Goal: Book appointment/travel/reservation

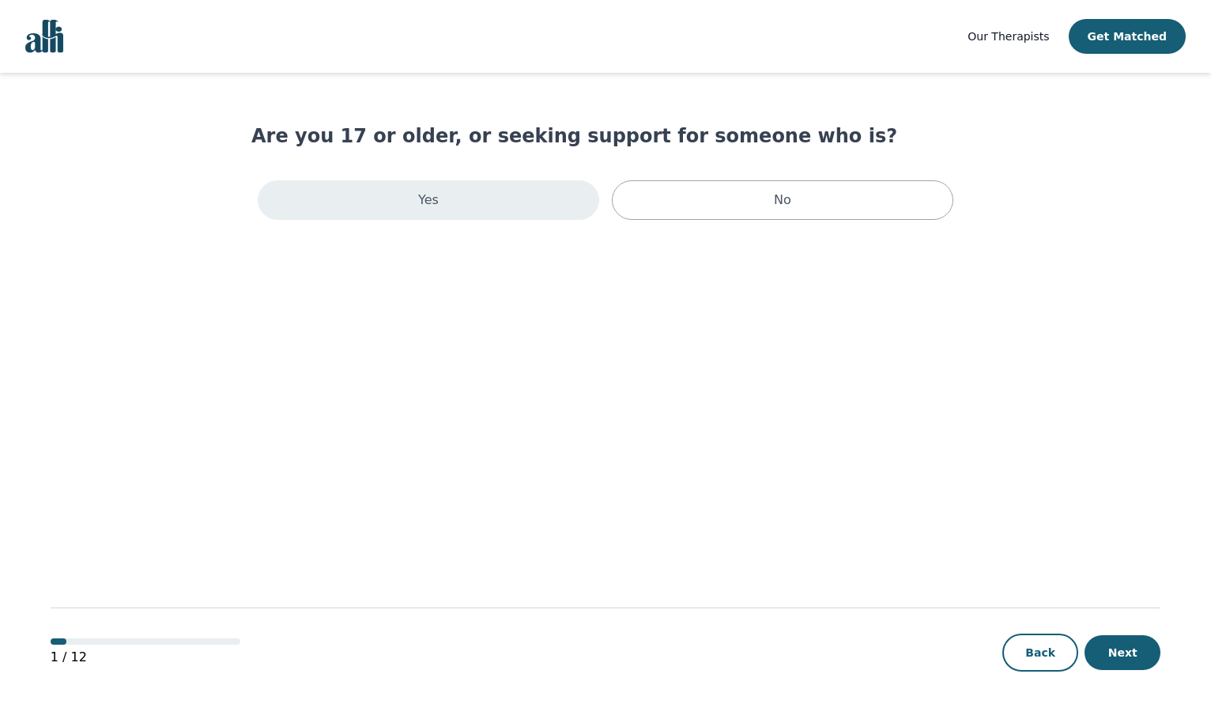
click at [509, 195] on div "Yes" at bounding box center [429, 200] width 342 height 40
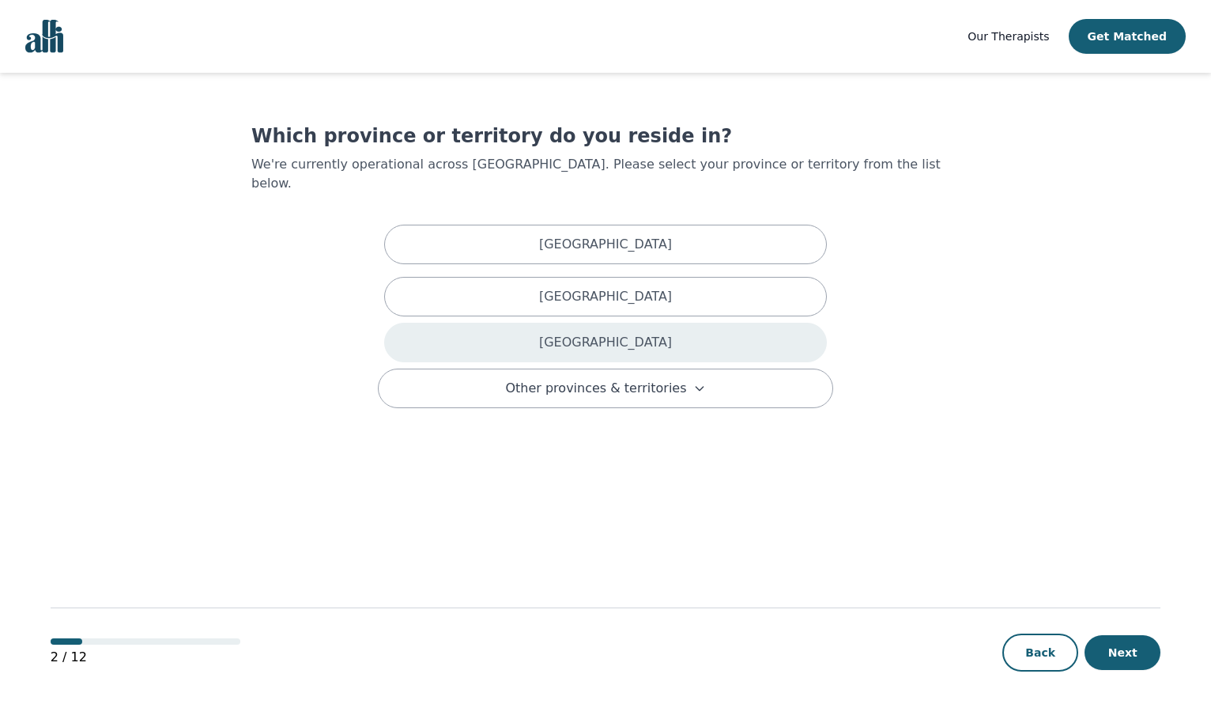
click at [499, 323] on div "Ontario" at bounding box center [605, 343] width 443 height 40
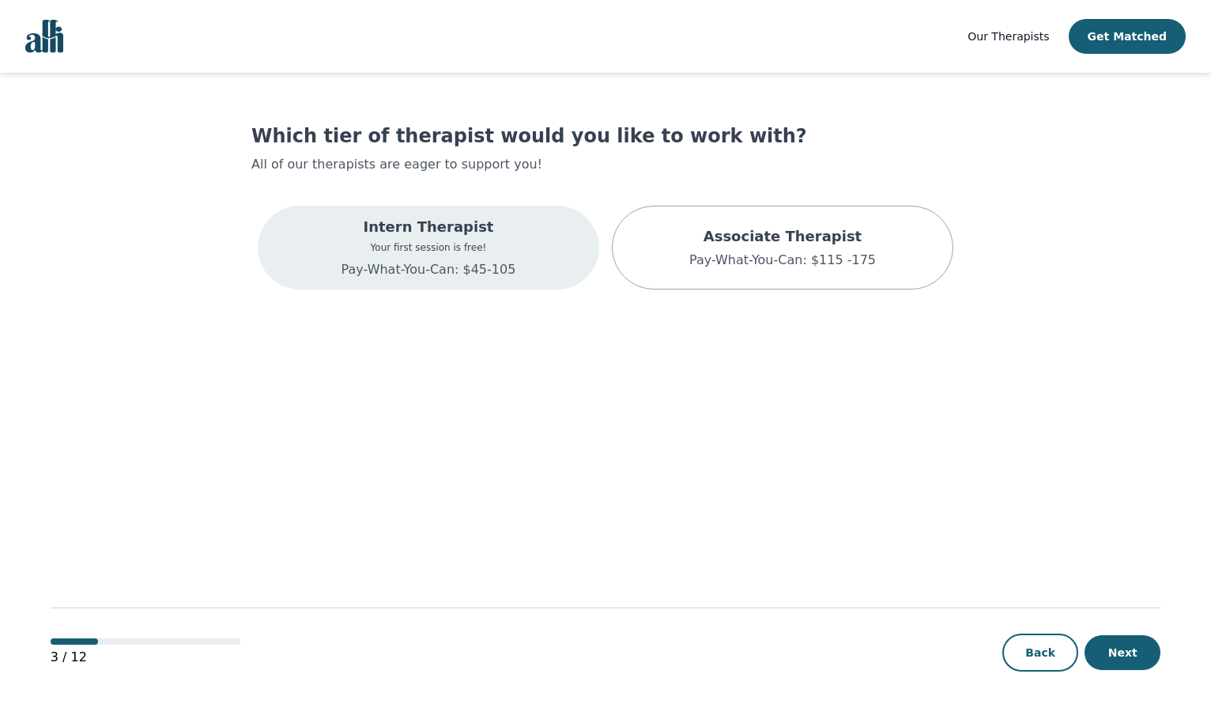
click at [519, 251] on div "Intern Therapist Your first session is free! Pay-What-You-Can: $45-105" at bounding box center [429, 248] width 342 height 84
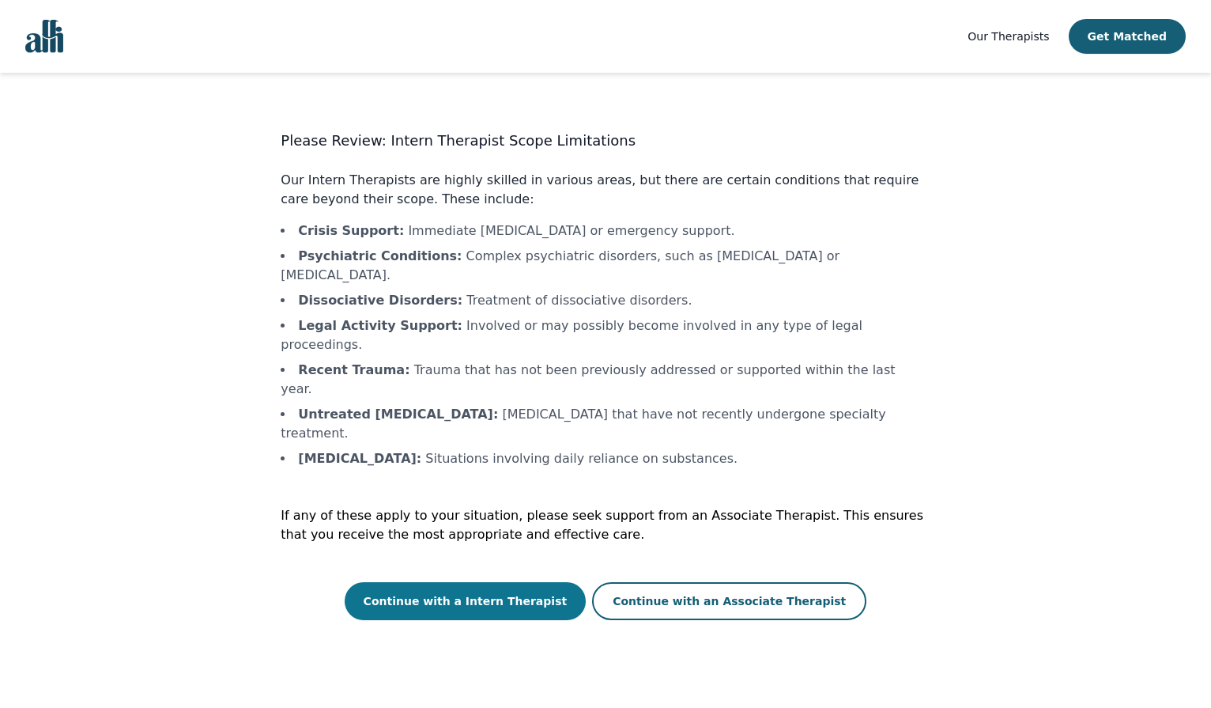
click at [524, 582] on button "Continue with a Intern Therapist" at bounding box center [466, 601] width 242 height 38
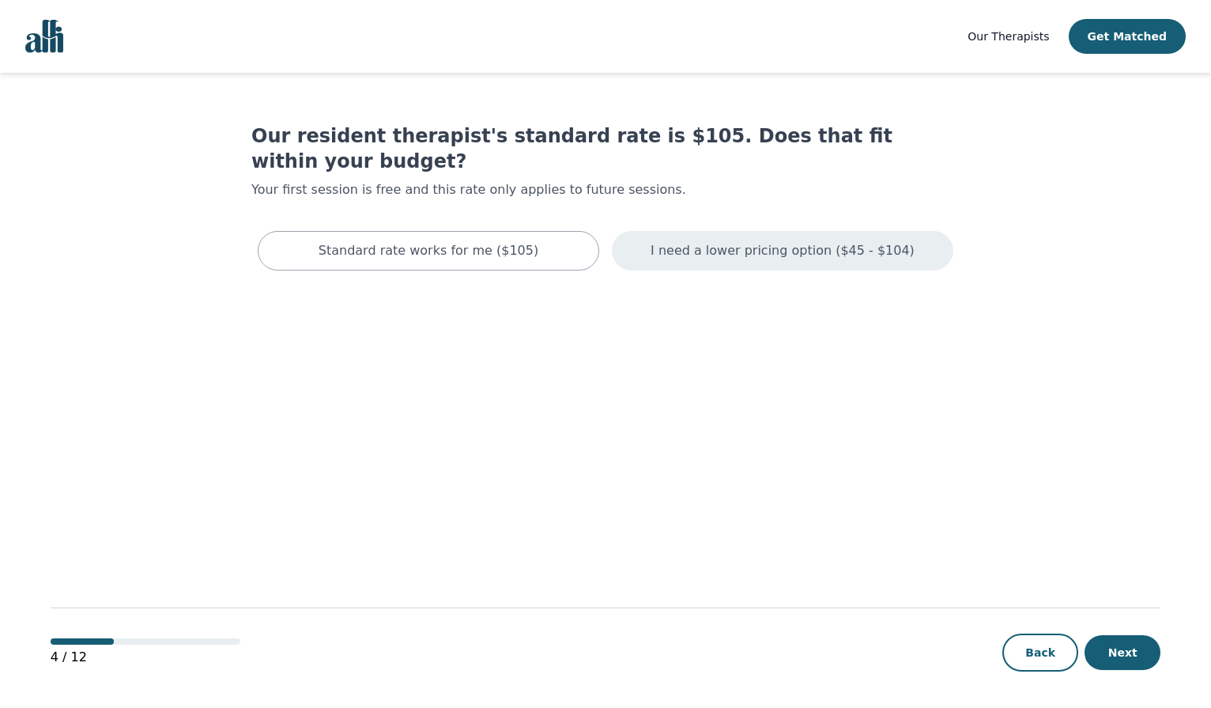
click at [711, 241] on p "I need a lower pricing option ($45 - $104)" at bounding box center [783, 250] width 264 height 19
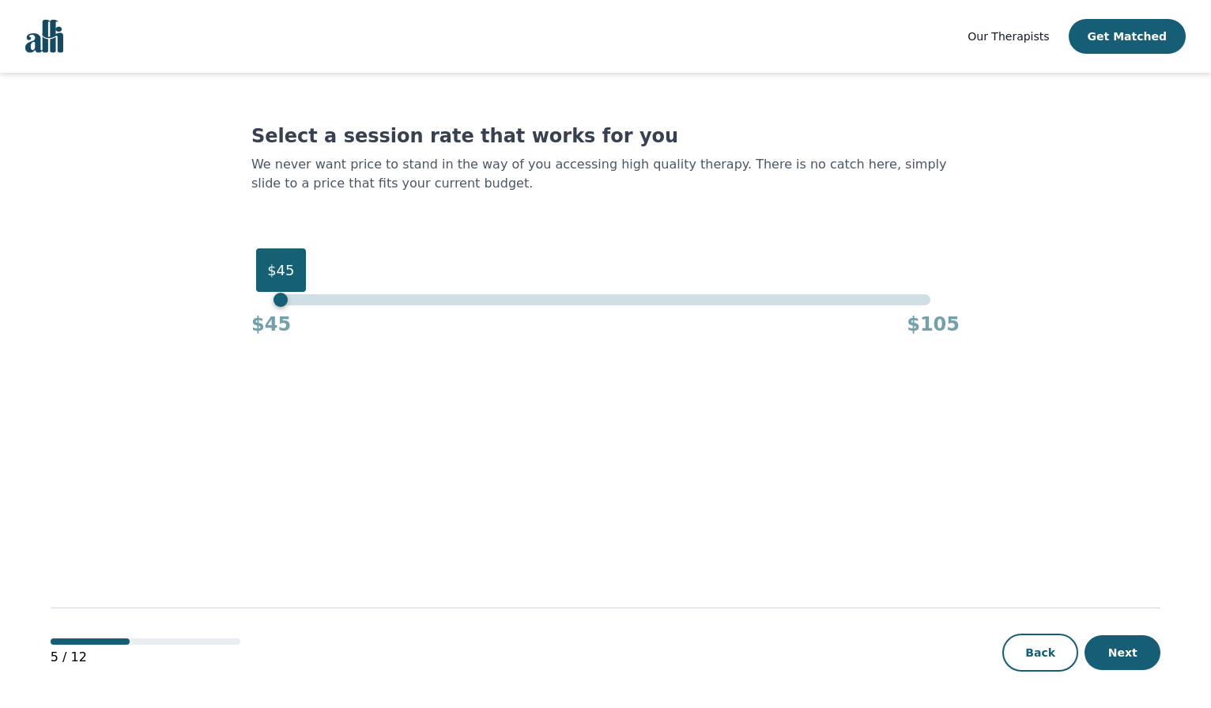
drag, startPoint x: 359, startPoint y: 302, endPoint x: 225, endPoint y: 303, distance: 133.6
click at [225, 303] on main "Select a session rate that works for you We never want price to stand in the wa…" at bounding box center [606, 391] width 1110 height 636
click at [1124, 655] on button "Next" at bounding box center [1123, 652] width 76 height 35
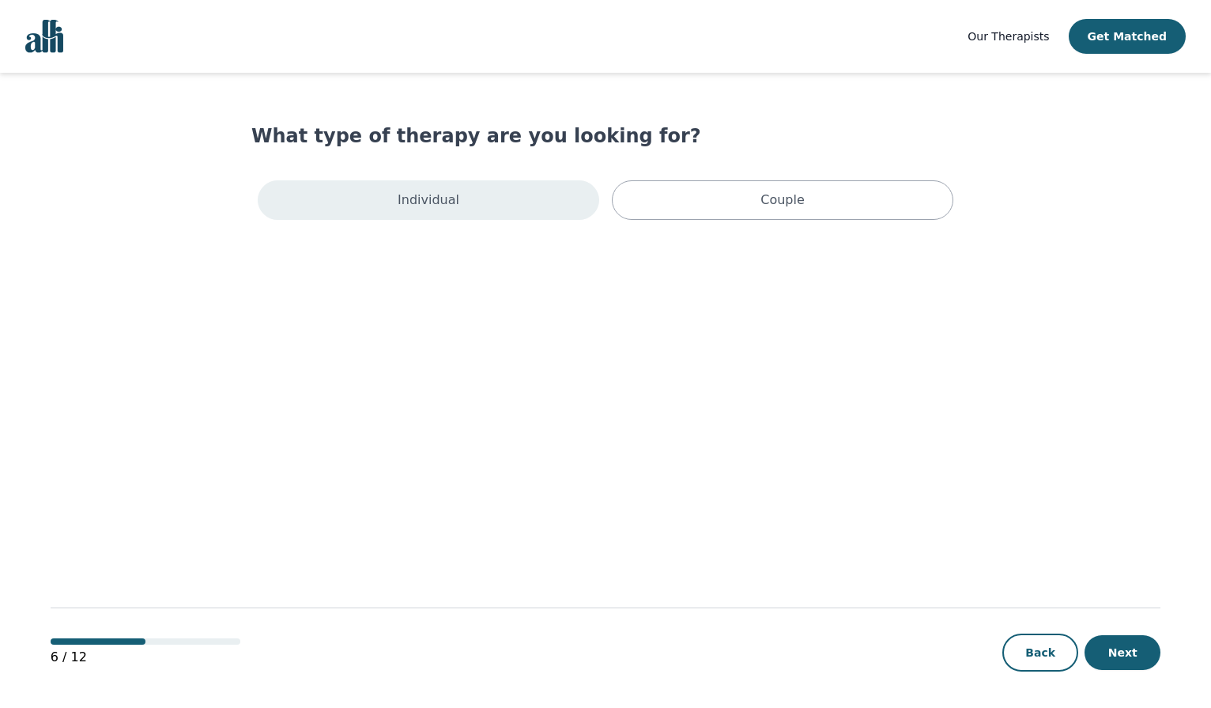
click at [566, 195] on div "Individual" at bounding box center [429, 200] width 342 height 40
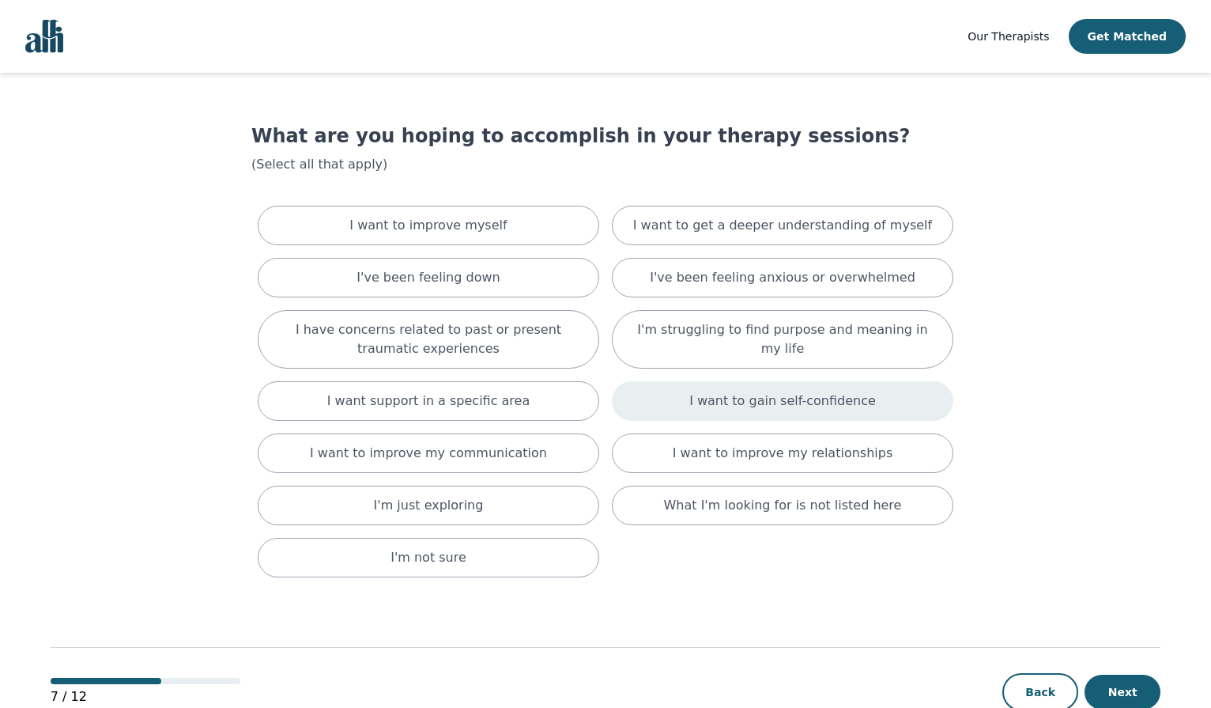
click at [756, 401] on p "I want to gain self-confidence" at bounding box center [782, 400] width 187 height 19
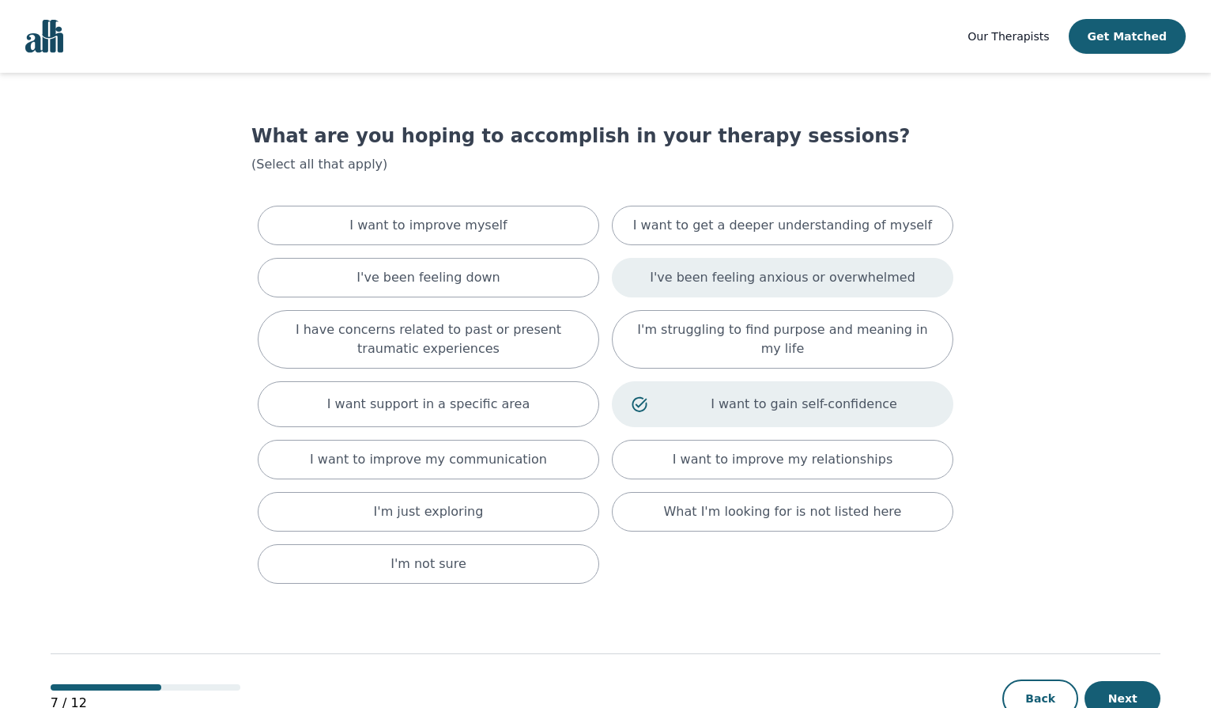
click at [748, 274] on p "I've been feeling anxious or overwhelmed" at bounding box center [783, 277] width 266 height 19
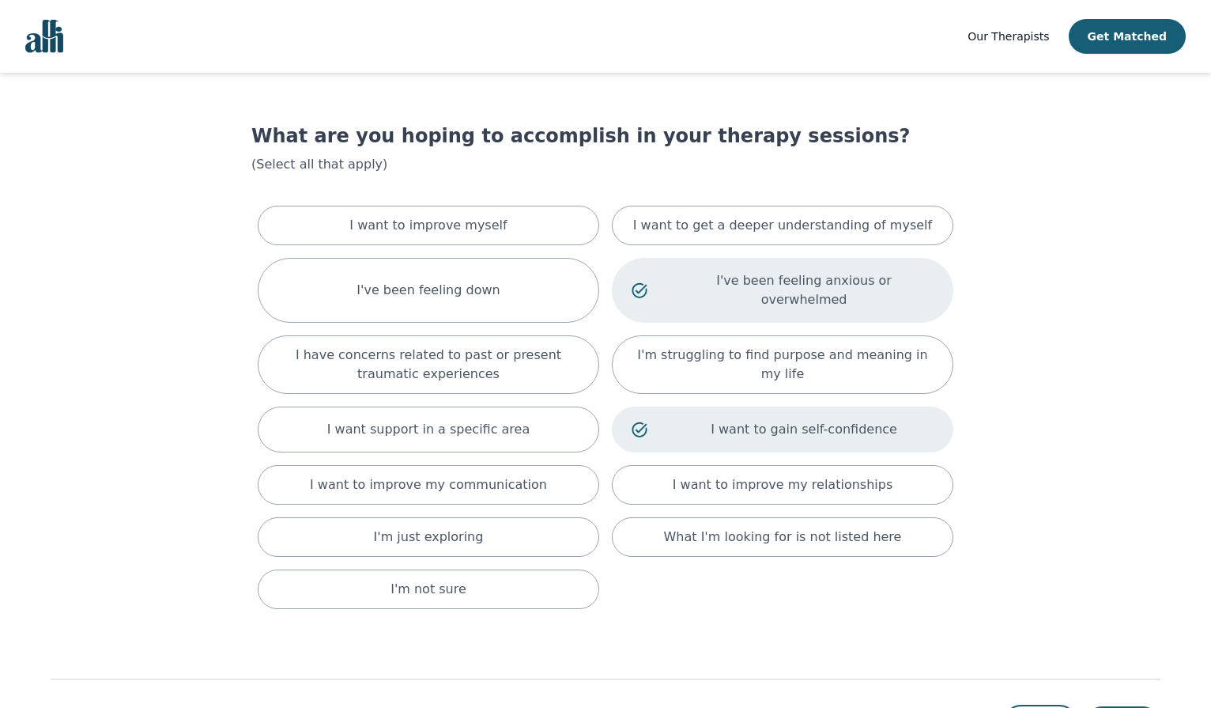
scroll to position [54, 0]
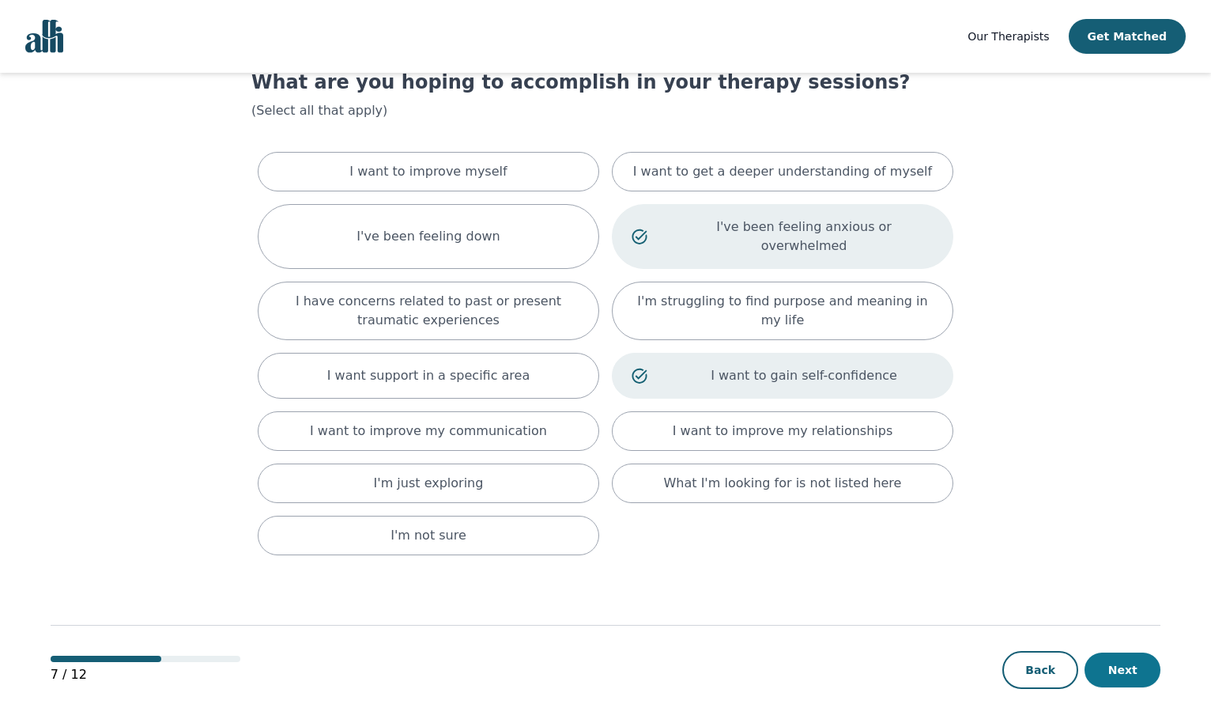
click at [1120, 652] on button "Next" at bounding box center [1123, 669] width 76 height 35
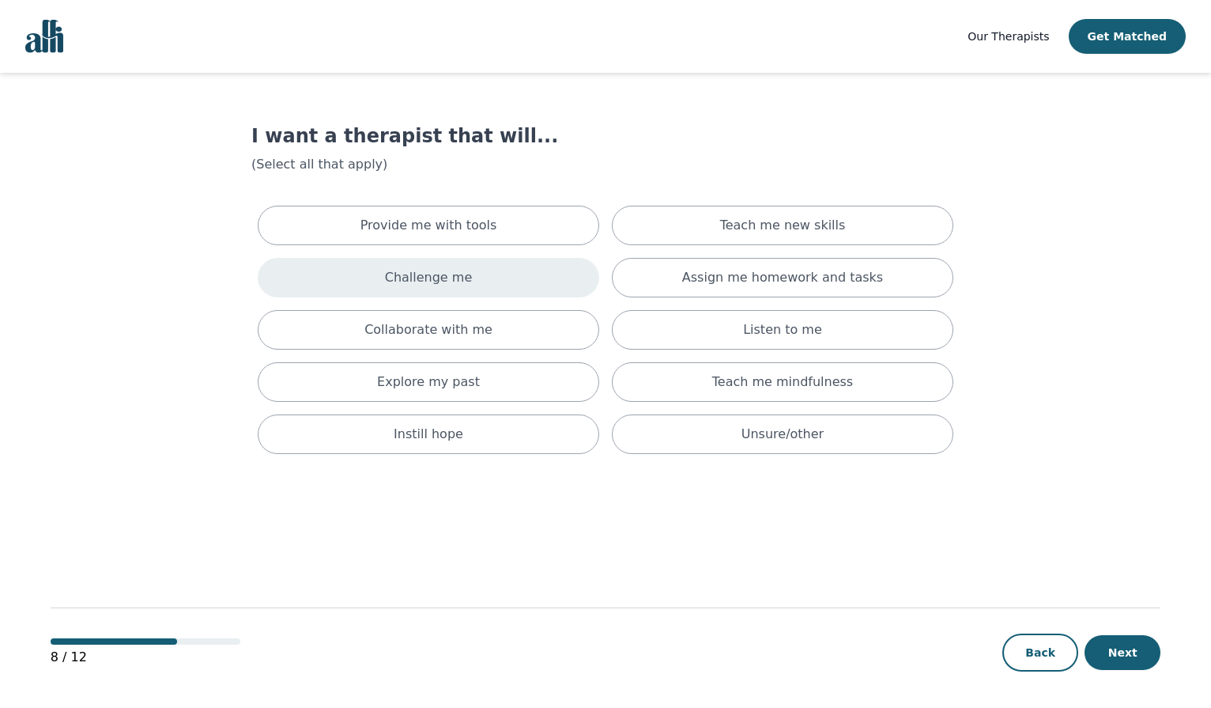
click at [501, 276] on div "Challenge me" at bounding box center [429, 278] width 342 height 40
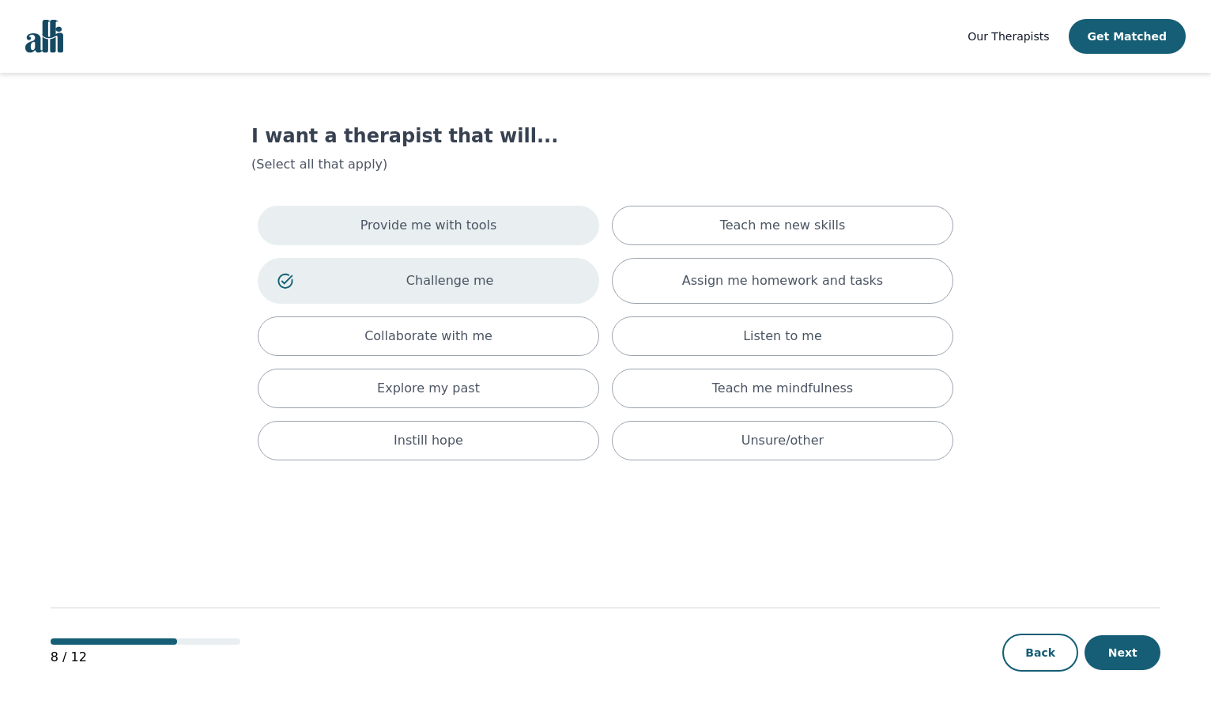
click at [504, 226] on div "Provide me with tools" at bounding box center [429, 226] width 342 height 40
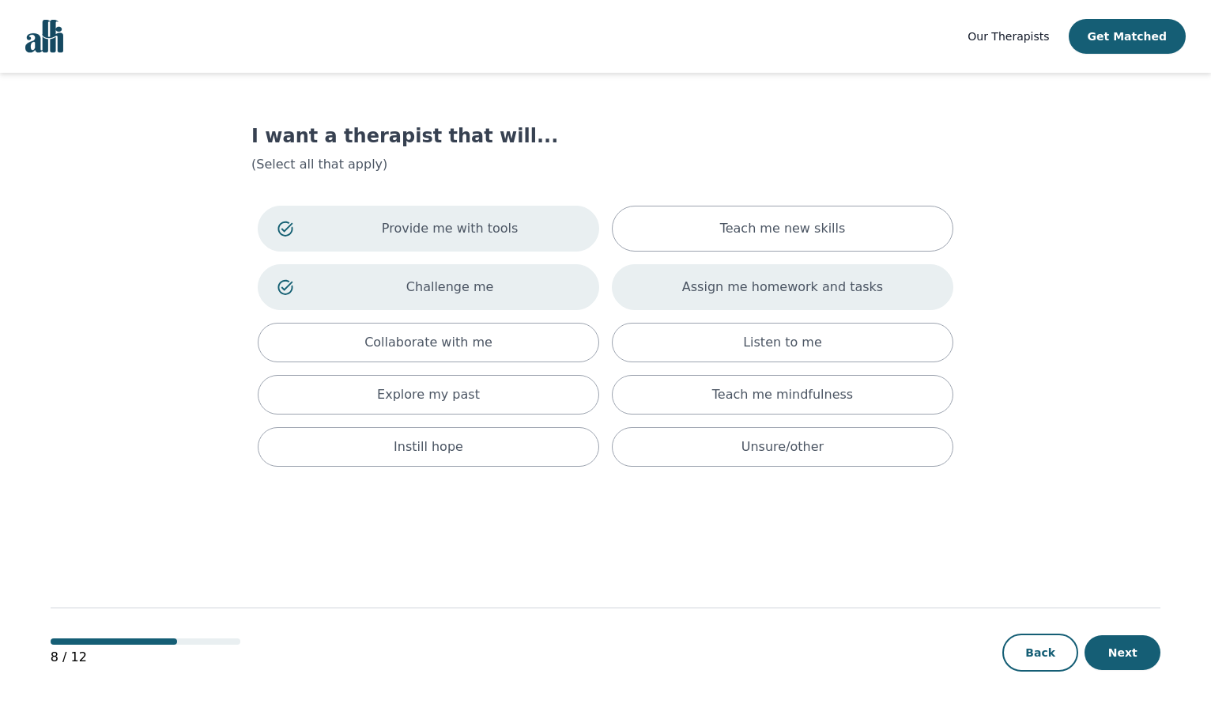
click at [667, 285] on div "Assign me homework and tasks" at bounding box center [783, 287] width 342 height 46
click at [1122, 642] on button "Next" at bounding box center [1123, 652] width 76 height 35
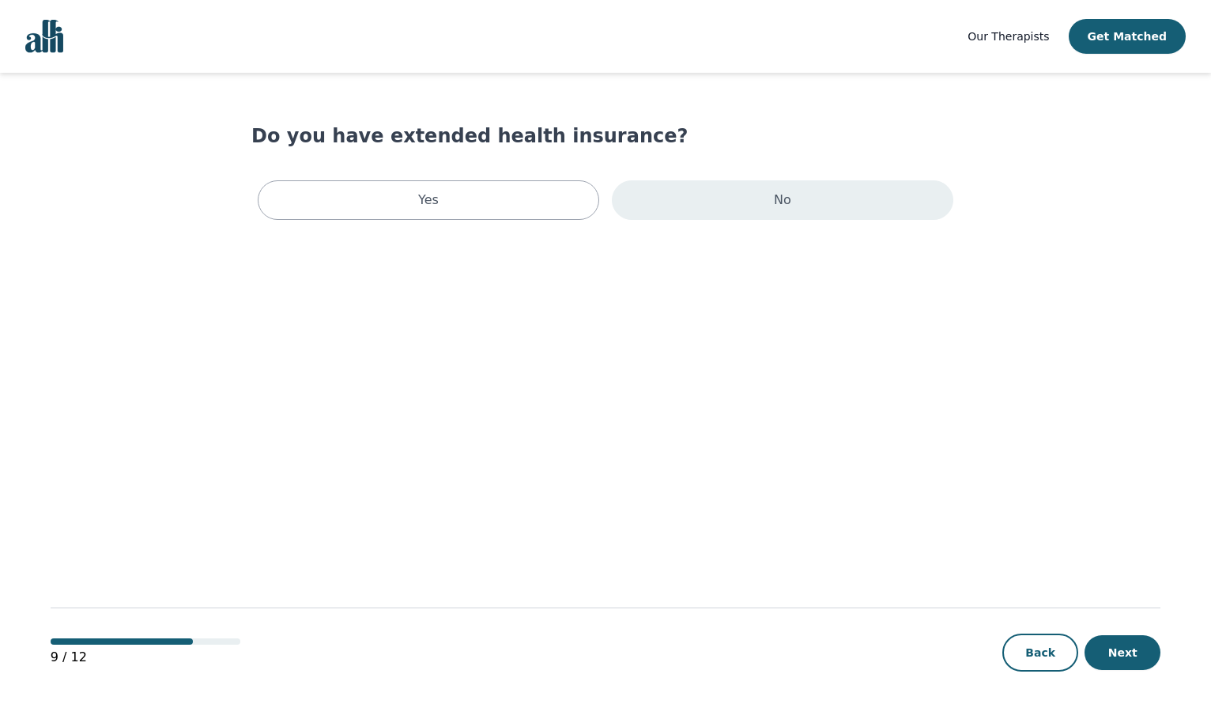
click at [648, 210] on div "No" at bounding box center [783, 200] width 342 height 40
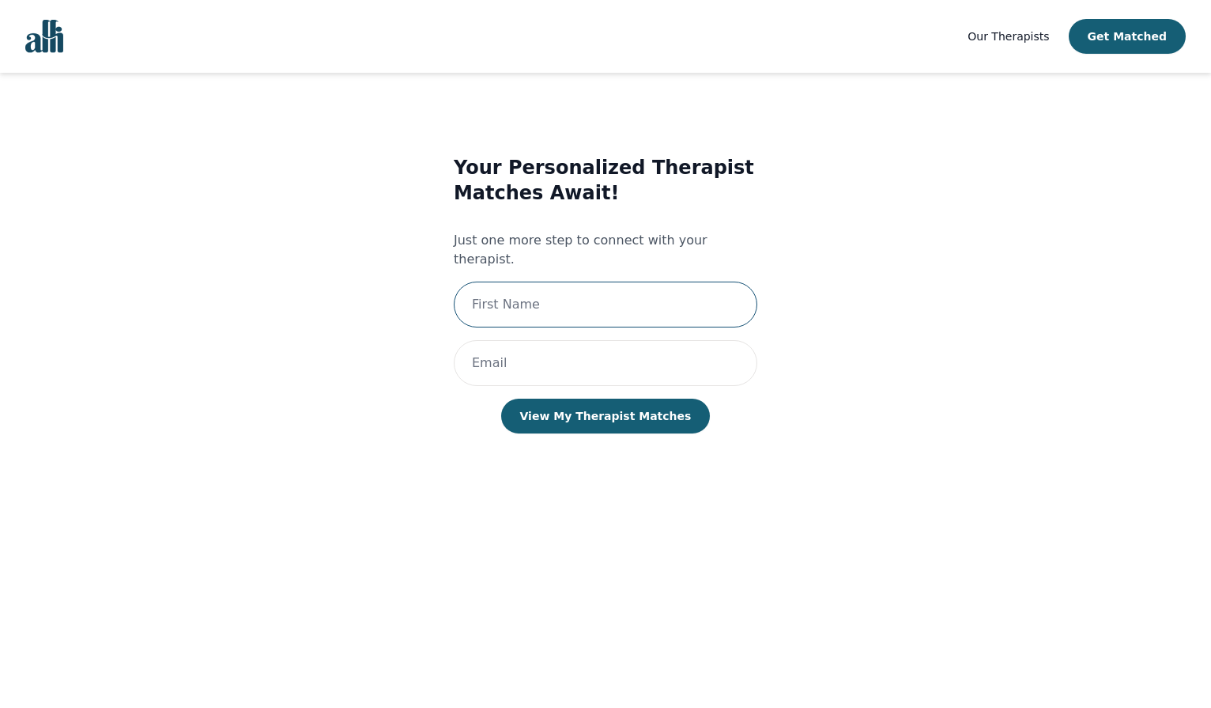
click at [609, 281] on input "text" at bounding box center [606, 304] width 304 height 46
type input "Kaelen"
click at [541, 340] on input "email" at bounding box center [606, 363] width 304 height 46
type input "kaelen.partridge@gmail.com"
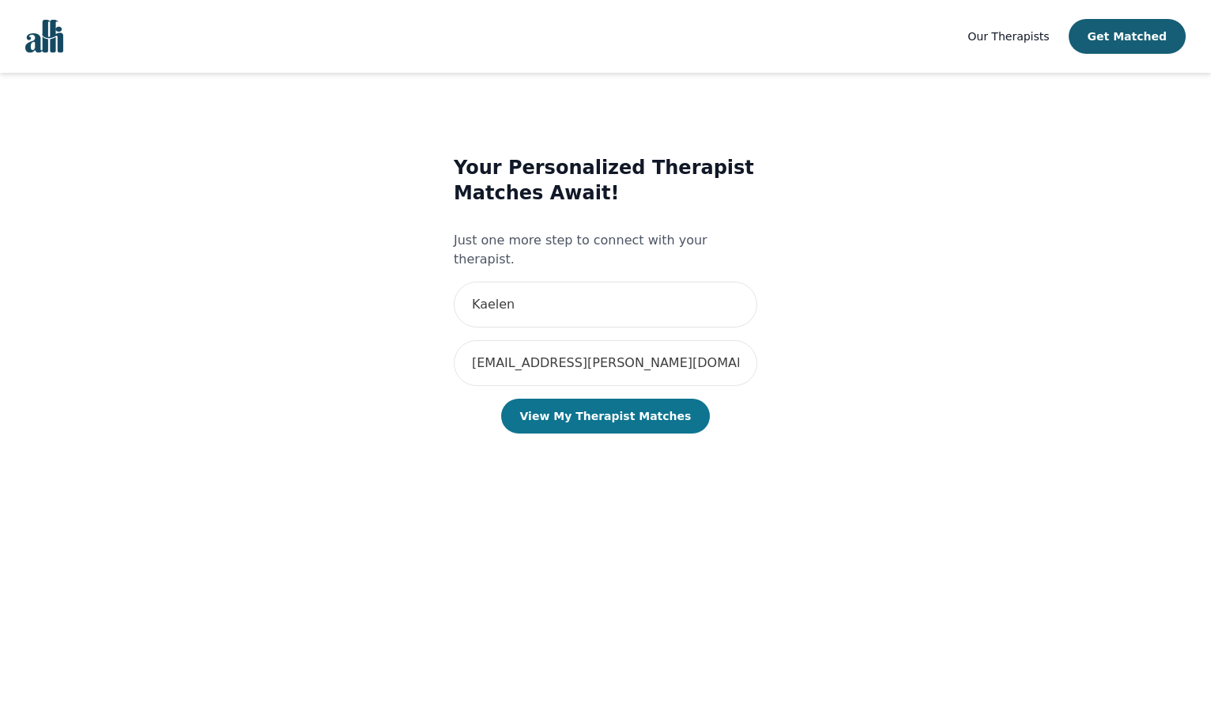
click at [575, 398] on button "View My Therapist Matches" at bounding box center [606, 415] width 210 height 35
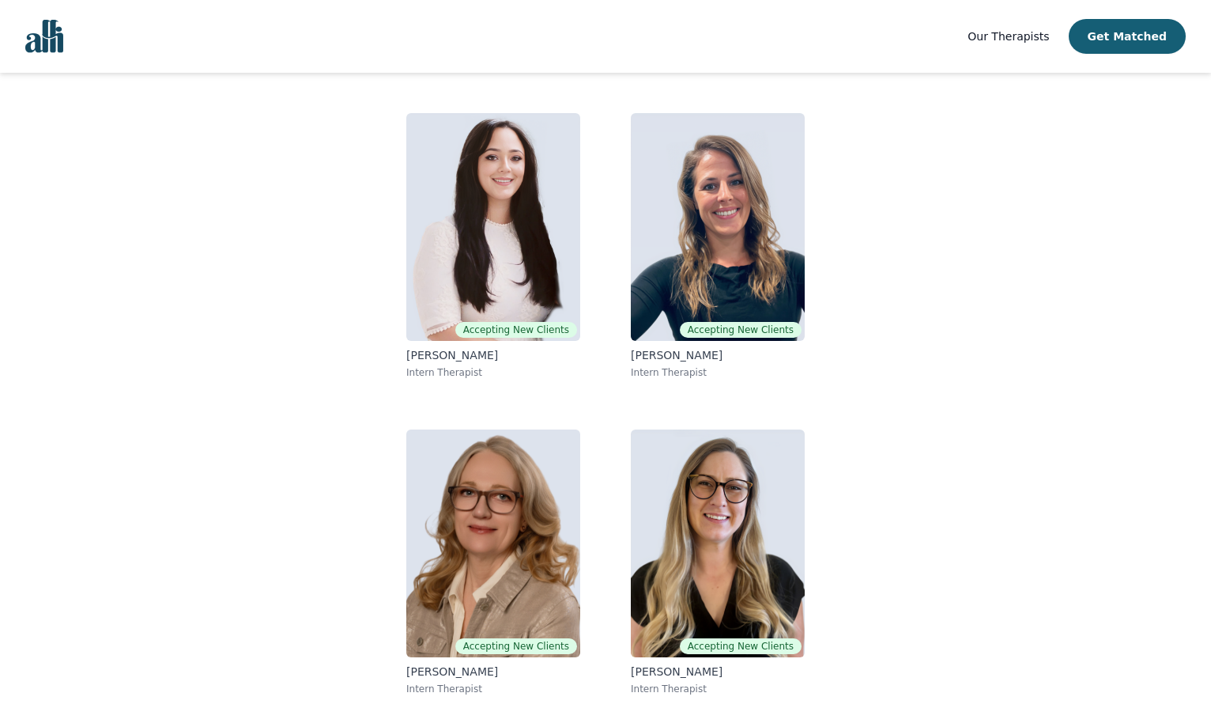
scroll to position [118, 0]
click at [910, 405] on div "Kaelen, here are your matched resident therapists. Your selected session rate i…" at bounding box center [605, 357] width 708 height 702
